Goal: Task Accomplishment & Management: Use online tool/utility

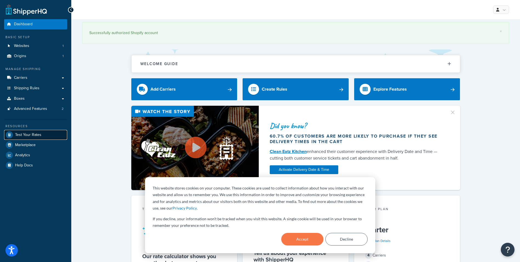
click at [38, 136] on span "Test Your Rates" at bounding box center [28, 134] width 26 height 5
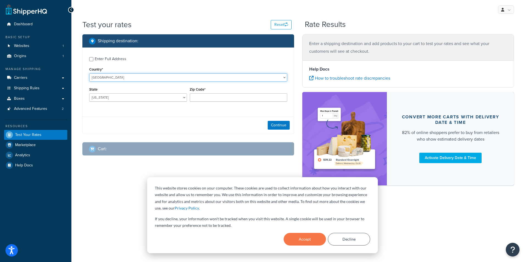
click at [124, 78] on select "[GEOGRAPHIC_DATA] [GEOGRAPHIC_DATA] [GEOGRAPHIC_DATA] [GEOGRAPHIC_DATA] [GEOGRA…" at bounding box center [188, 77] width 198 height 8
select select "LB"
click at [89, 73] on select "[GEOGRAPHIC_DATA] [GEOGRAPHIC_DATA] [GEOGRAPHIC_DATA] [GEOGRAPHIC_DATA] [GEOGRA…" at bounding box center [188, 77] width 198 height 8
click at [277, 127] on button "Continue" at bounding box center [278, 125] width 22 height 9
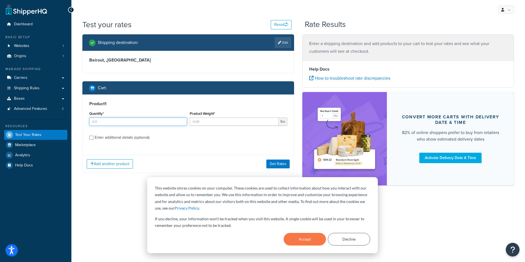
click at [129, 124] on input "Quantity*" at bounding box center [138, 121] width 98 height 8
type input "1"
click at [209, 121] on input "Product Weight*" at bounding box center [234, 121] width 89 height 8
type input "10"
click at [233, 144] on div "Product 1 Quantity* 1 Product Weight* 10 lbs Enter additional details (optional)" at bounding box center [188, 122] width 211 height 56
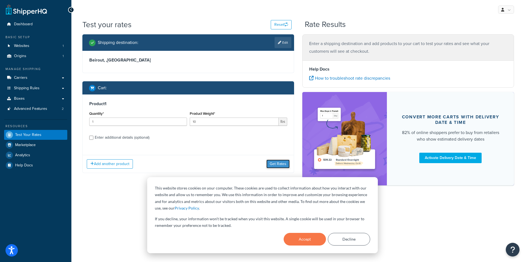
click at [280, 164] on button "Get Rates" at bounding box center [277, 163] width 23 height 9
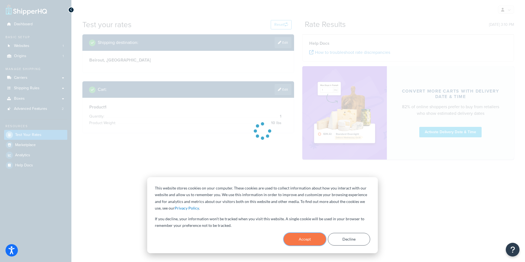
click at [306, 238] on button "Accept" at bounding box center [304, 239] width 42 height 13
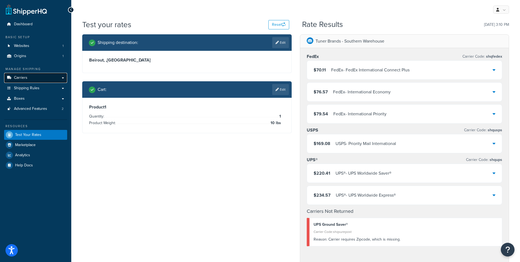
click at [25, 76] on span "Carriers" at bounding box center [20, 77] width 13 height 5
